Goal: Task Accomplishment & Management: Use online tool/utility

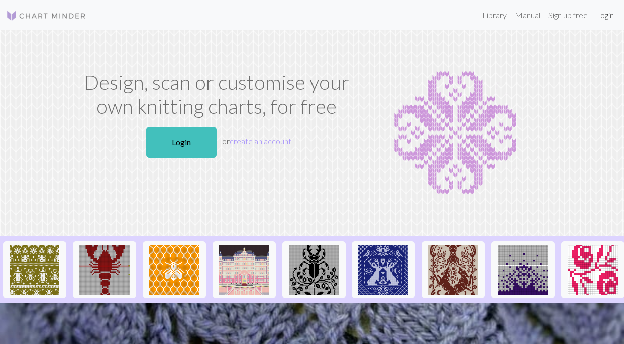
click at [603, 19] on link "Login" at bounding box center [605, 15] width 26 height 20
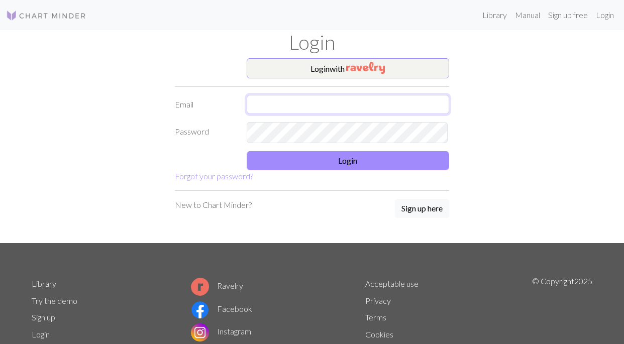
type input "ottarsdatter@gmail.com"
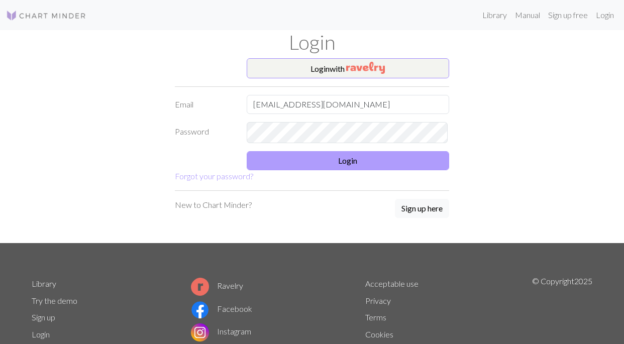
click at [393, 170] on button "Login" at bounding box center [348, 160] width 203 height 19
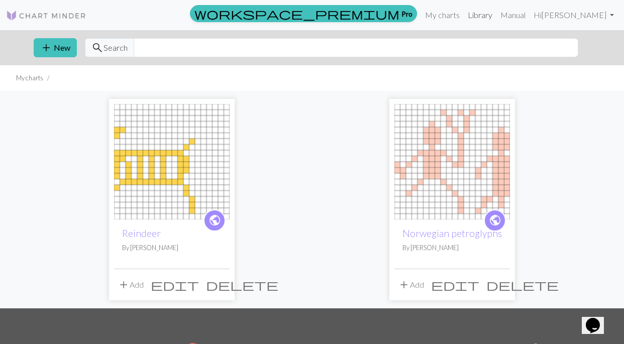
click at [496, 17] on link "Library" at bounding box center [480, 15] width 33 height 20
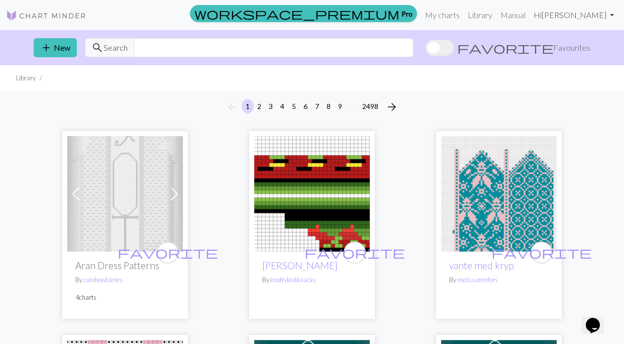
click at [590, 15] on link "Hi Eve Ness" at bounding box center [573, 15] width 88 height 20
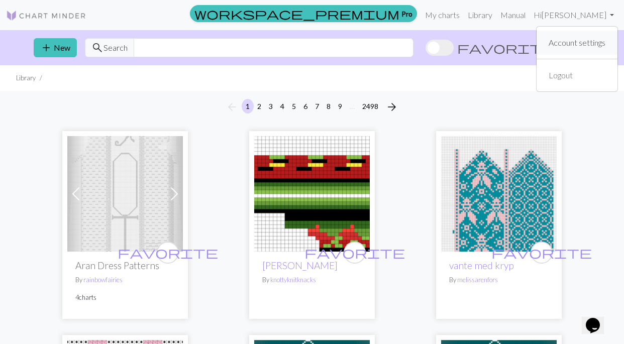
click at [588, 47] on link "Account settings" at bounding box center [576, 43] width 65 height 20
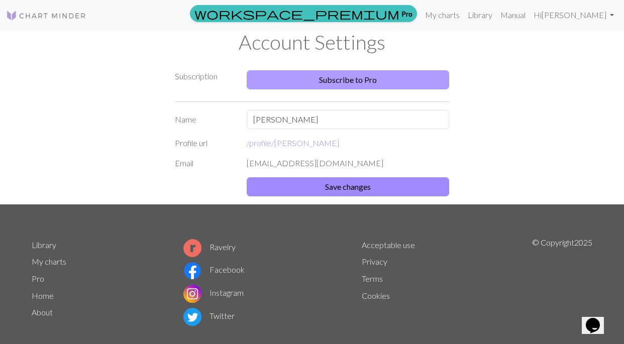
click at [415, 84] on link "Subscribe to Pro" at bounding box center [348, 79] width 203 height 19
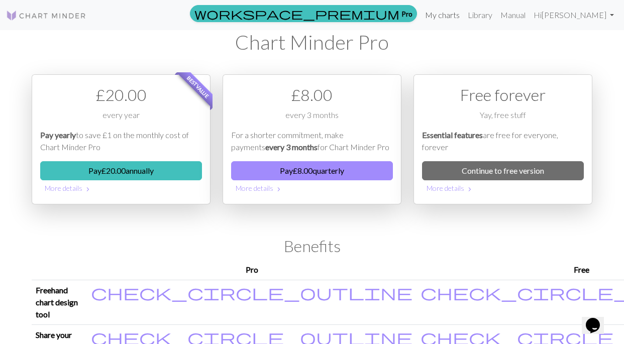
click at [464, 18] on link "My charts" at bounding box center [442, 15] width 43 height 20
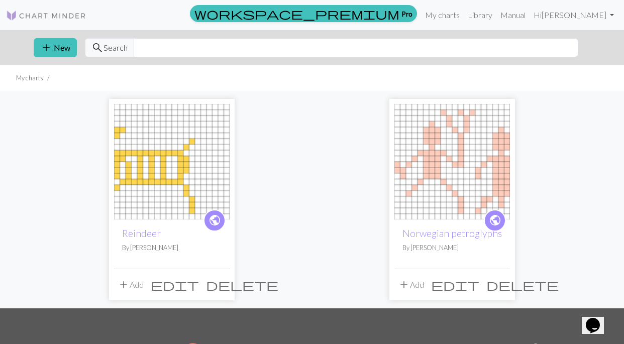
click at [176, 189] on img at bounding box center [172, 162] width 116 height 116
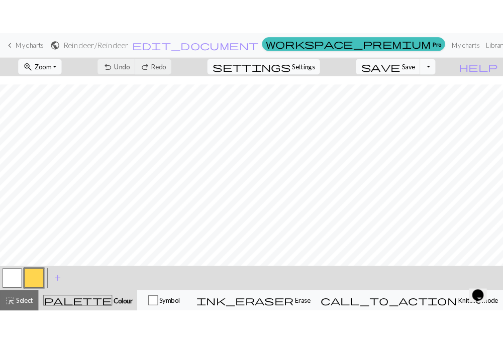
scroll to position [20, 0]
